Goal: Check status

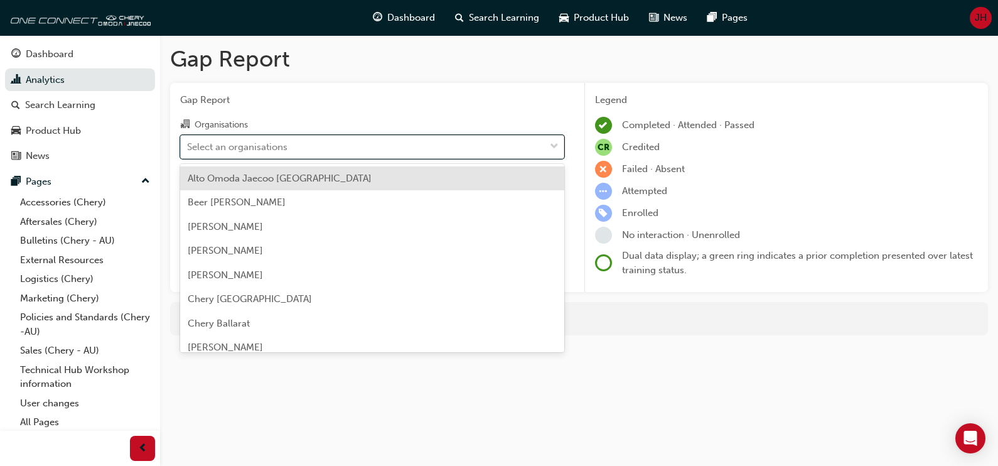
click at [557, 146] on span "down-icon" at bounding box center [554, 147] width 9 height 16
click at [188, 146] on input "Organisations option Alto Omoda Jaecoo [GEOGRAPHIC_DATA] focused, 1 of 165. 165…" at bounding box center [187, 146] width 1 height 11
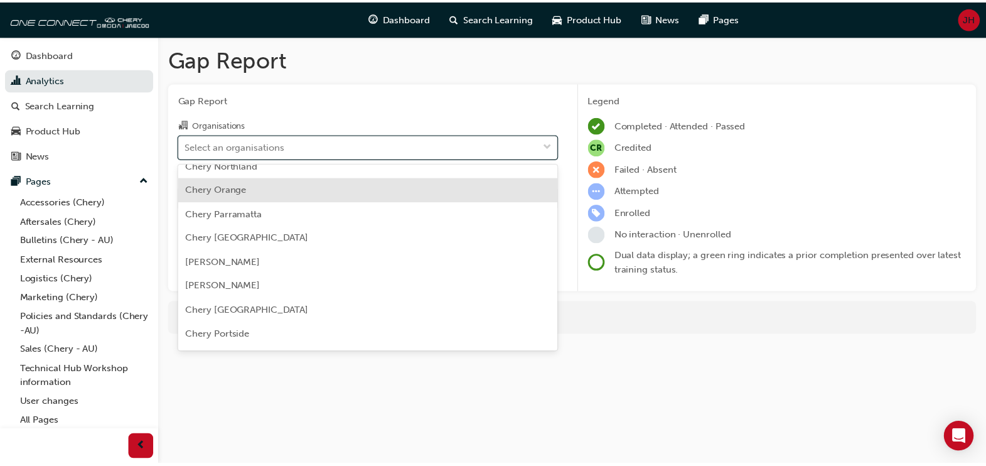
scroll to position [1726, 0]
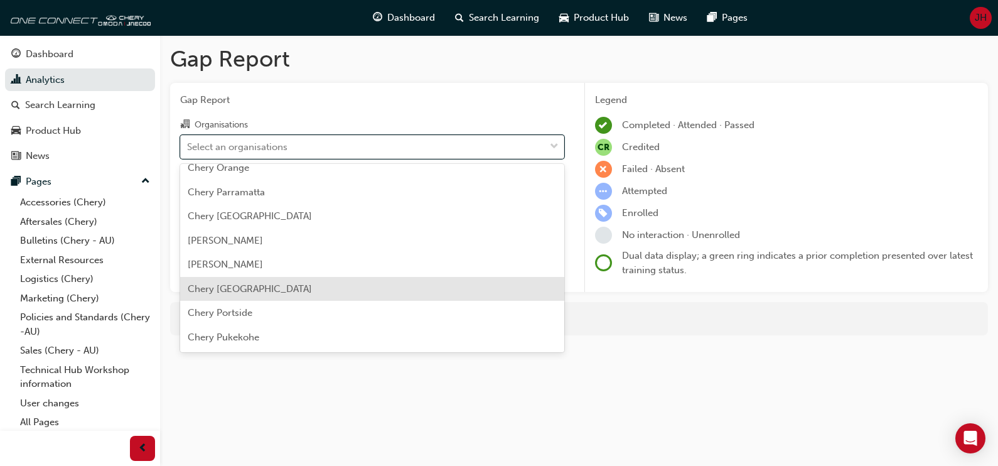
click at [270, 283] on span "Chery [GEOGRAPHIC_DATA]" at bounding box center [250, 288] width 124 height 11
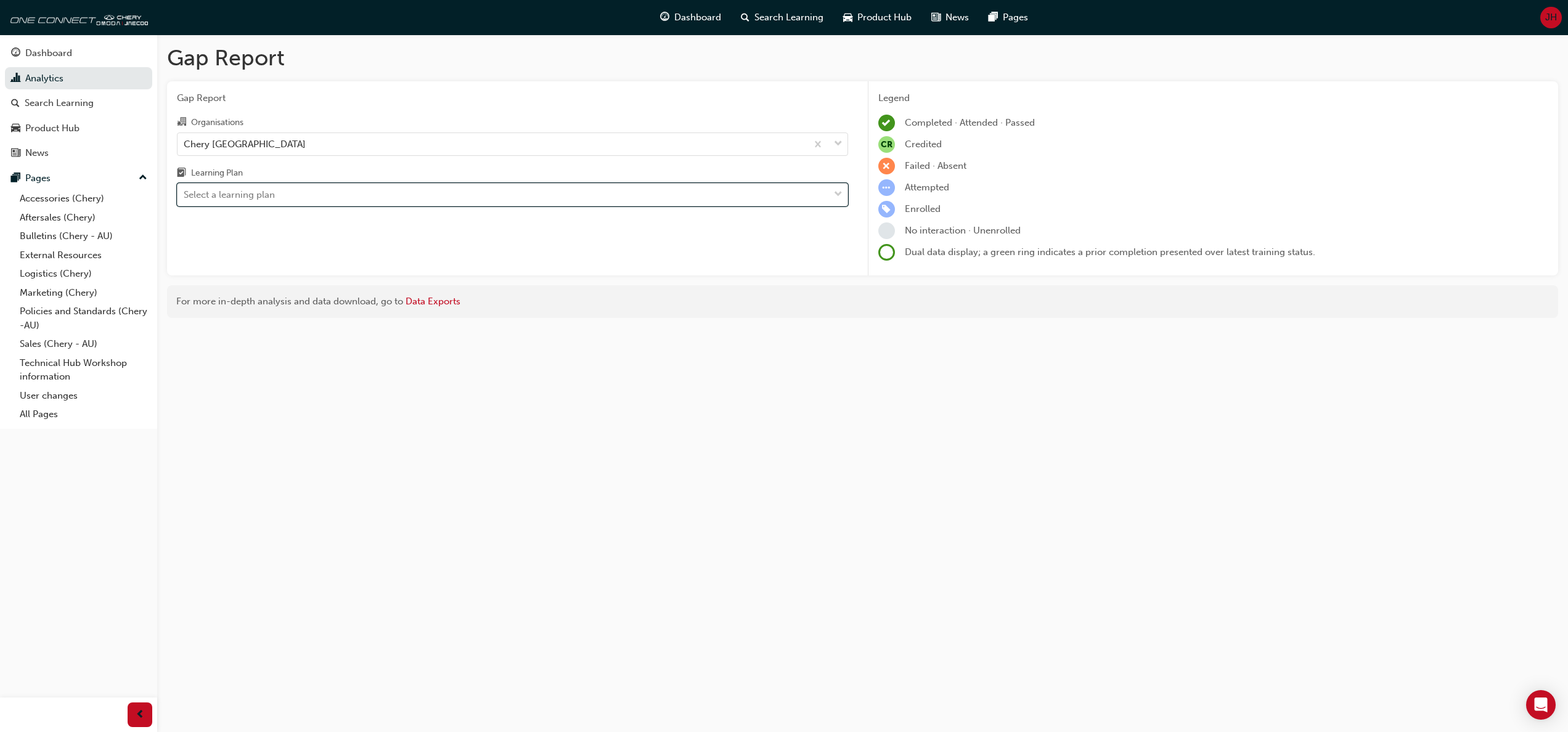
click at [838, 193] on span "down-icon" at bounding box center [838, 194] width 9 height 16
click at [185, 193] on input "Learning Plan 0 results available. Select is focused ,type to refine list, pres…" at bounding box center [184, 194] width 1 height 11
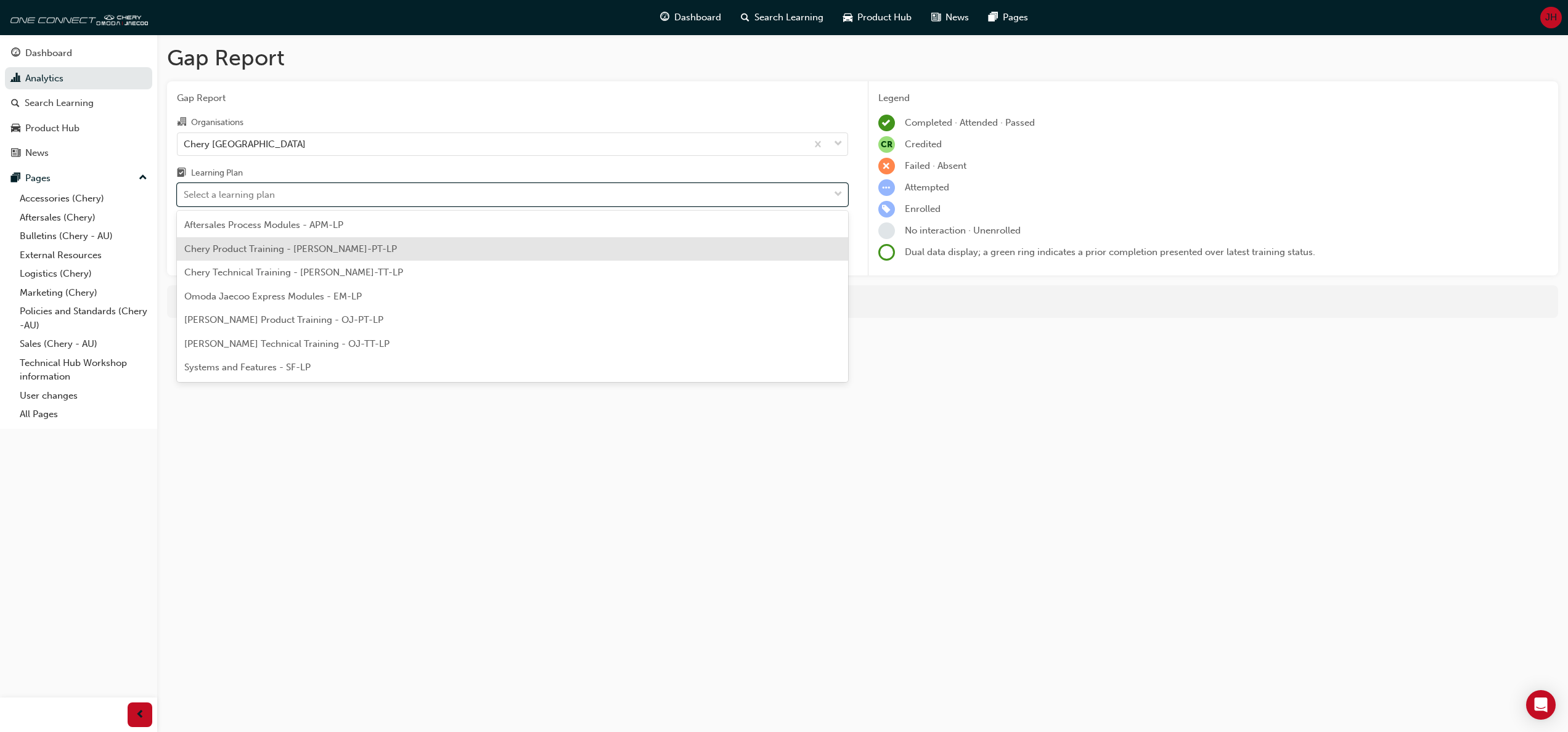
click at [443, 257] on div "Chery Product Training - [PERSON_NAME]-PT-LP" at bounding box center [512, 249] width 671 height 24
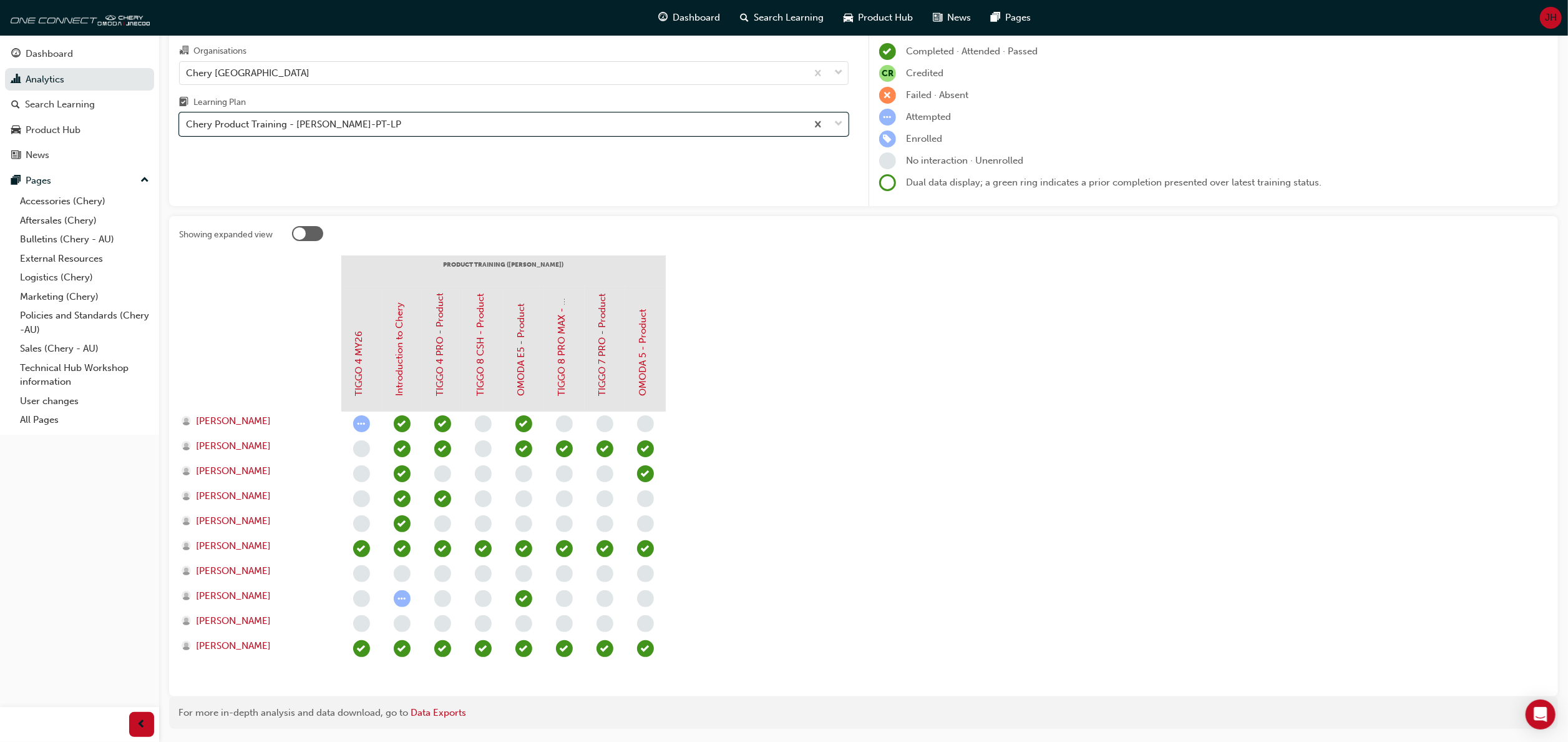
scroll to position [111, 0]
